Goal: Book appointment/travel/reservation

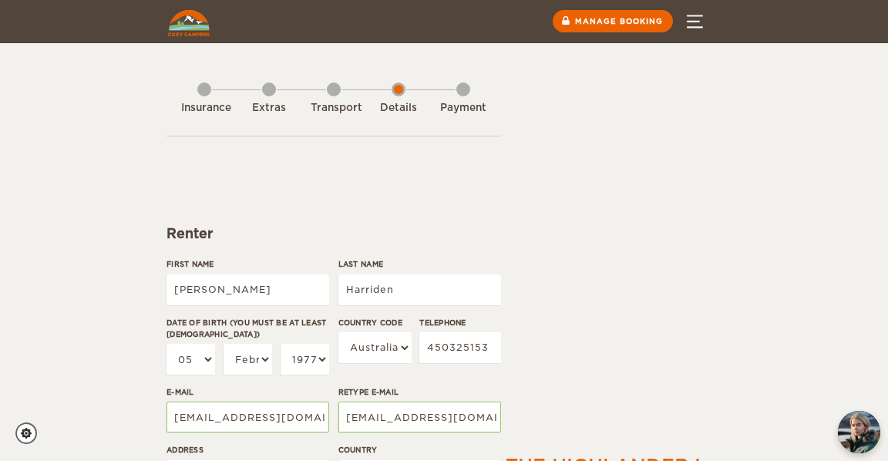
select select "05"
select select "02"
select select "1977"
select select "61"
select select "13"
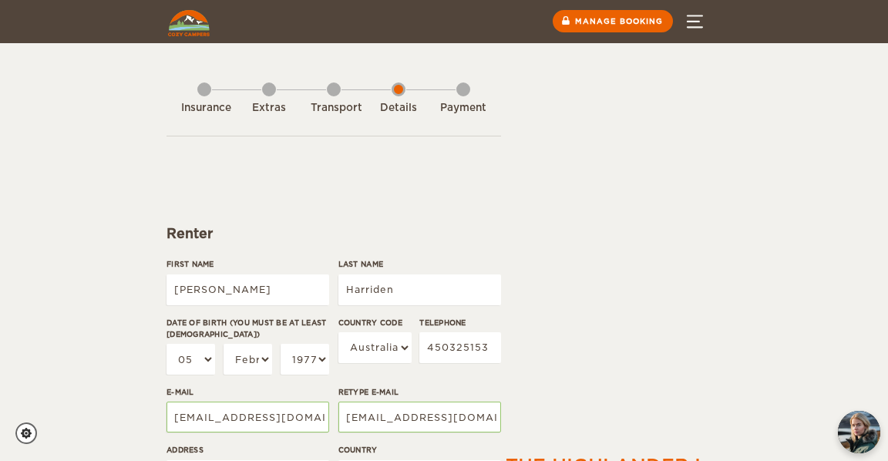
select select "13"
select select "03"
select select "1964"
select select "2"
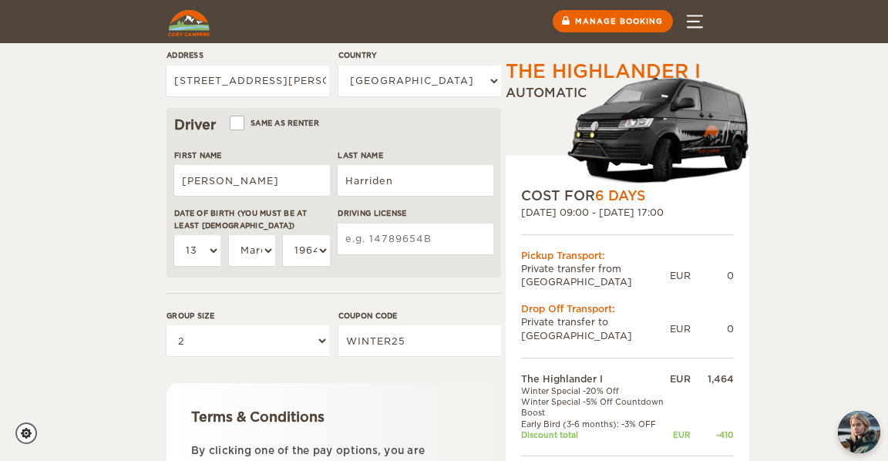
click at [190, 19] on img at bounding box center [189, 23] width 42 height 26
